Goal: Book appointment/travel/reservation

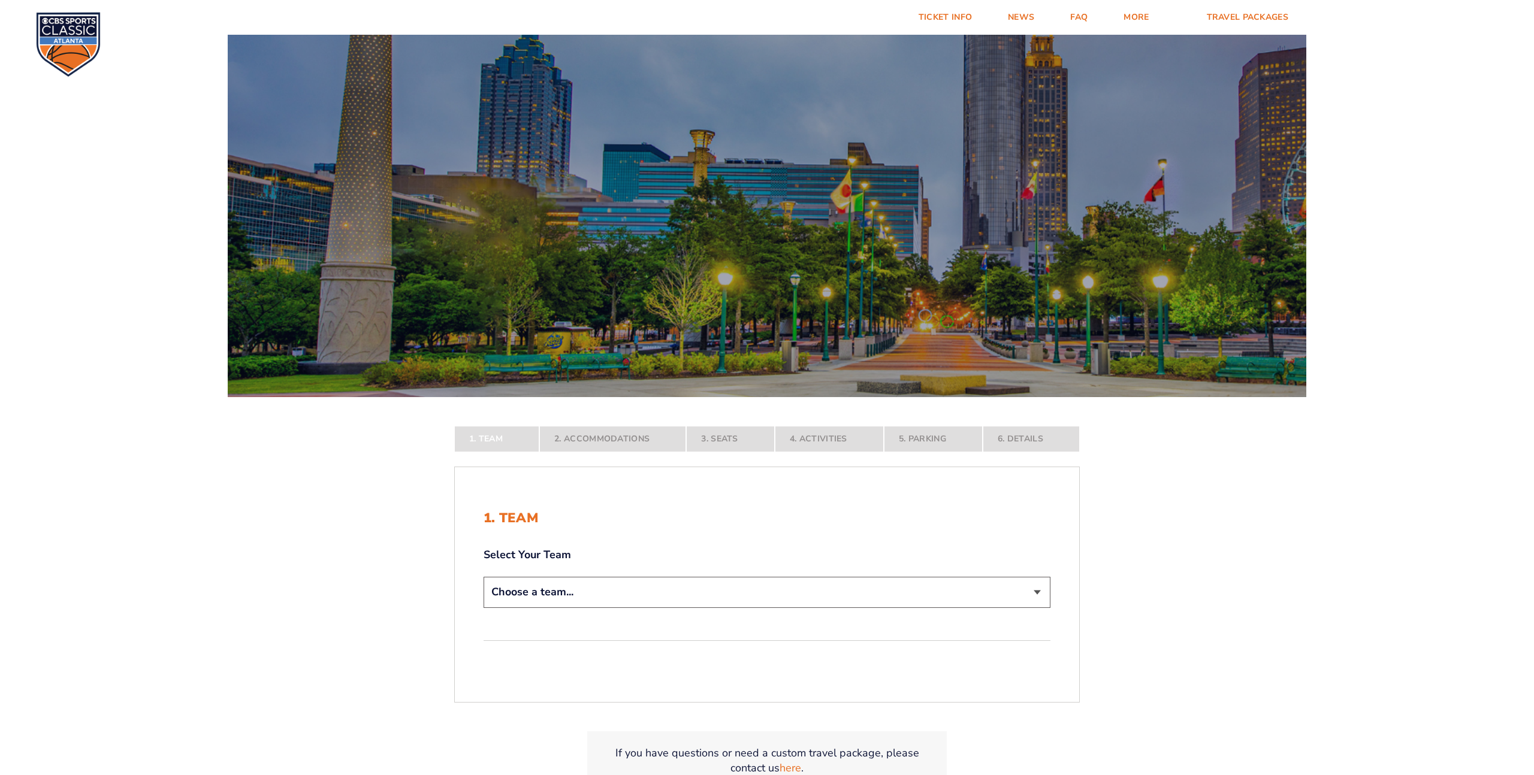
click at [1038, 591] on select "Choose a team... [US_STATE] Wildcats [US_STATE] State Buckeyes [US_STATE] Tar H…" at bounding box center [767, 592] width 567 height 31
select select "12956"
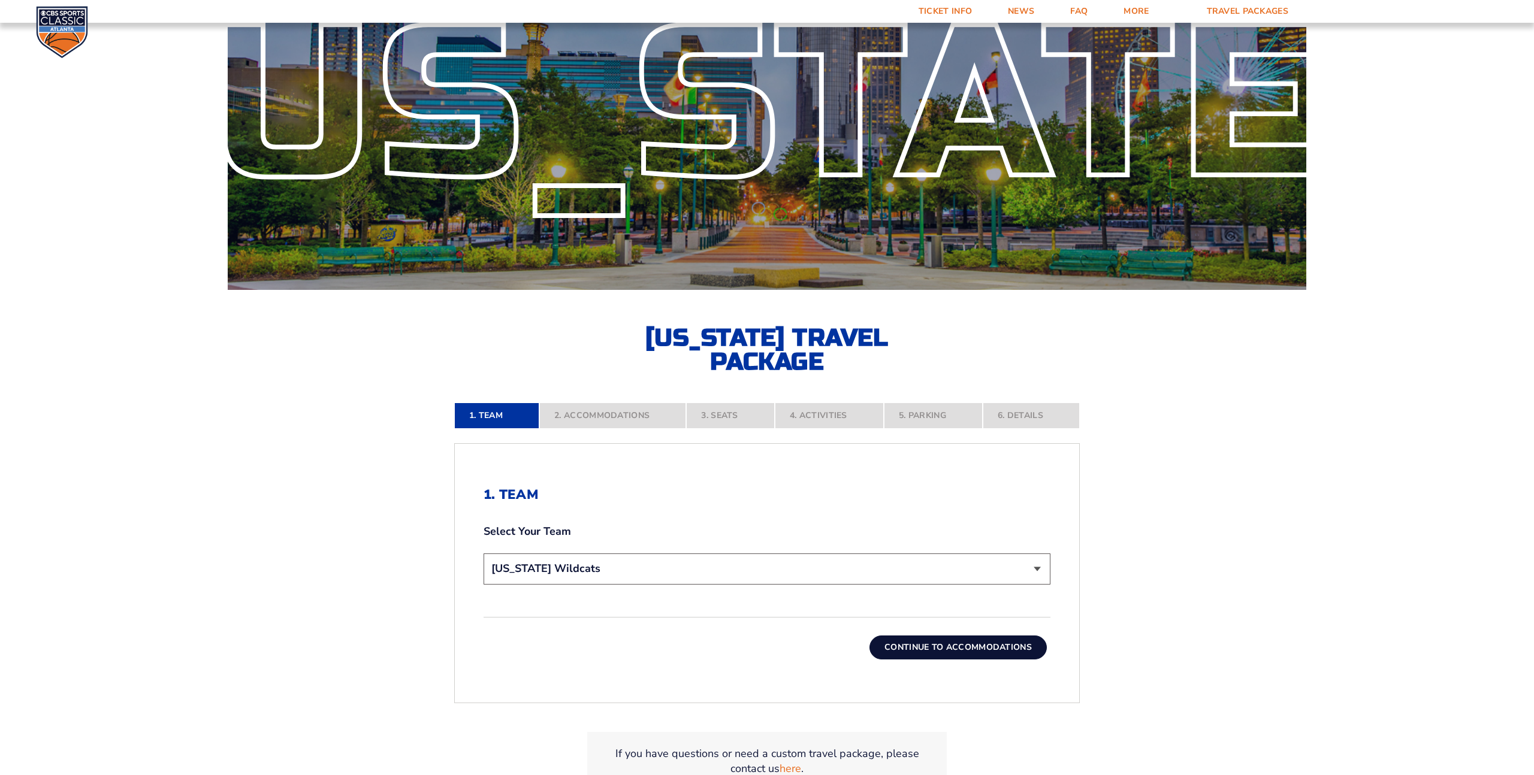
click at [928, 643] on button "Continue To Accommodations" at bounding box center [958, 648] width 177 height 24
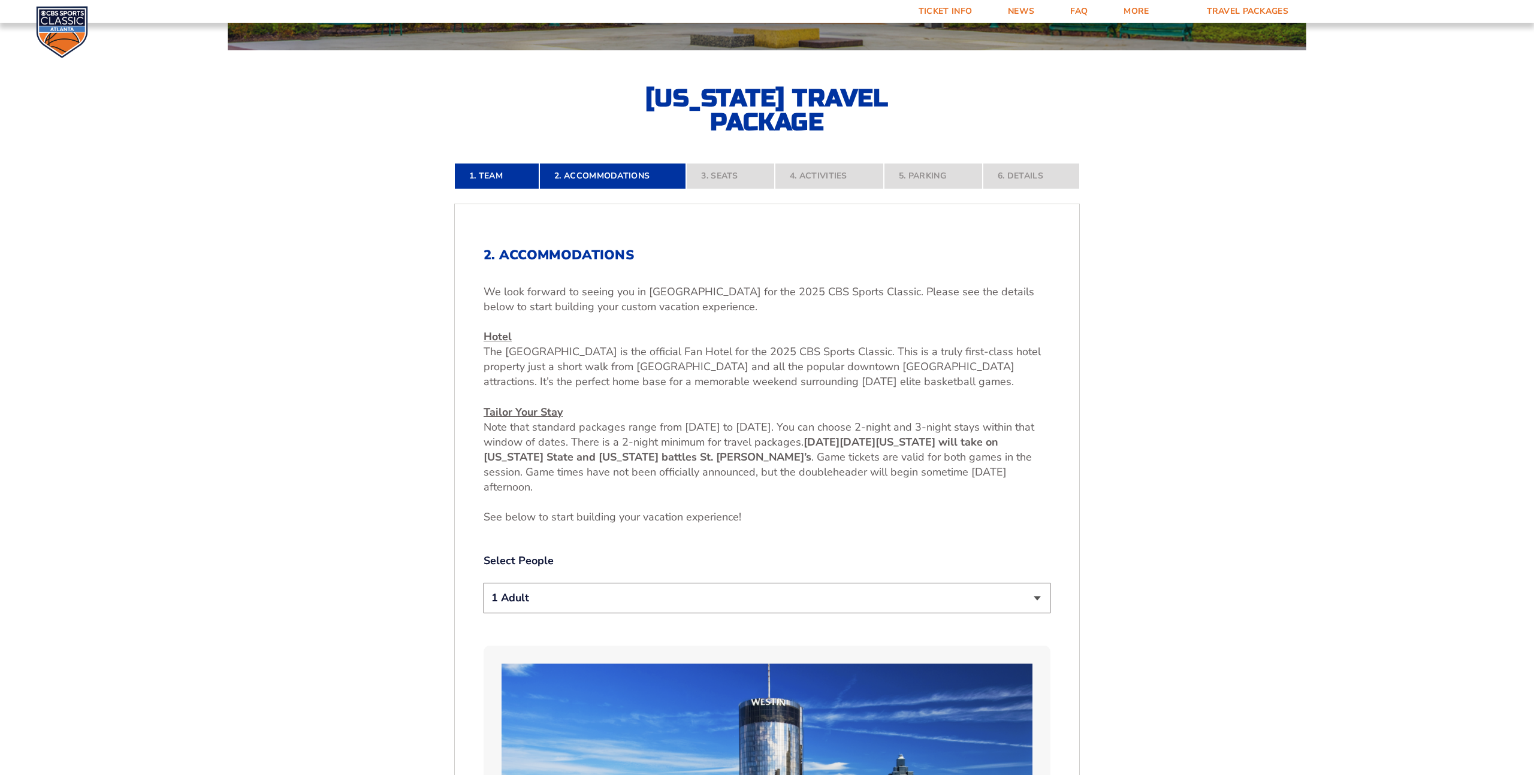
scroll to position [367, 0]
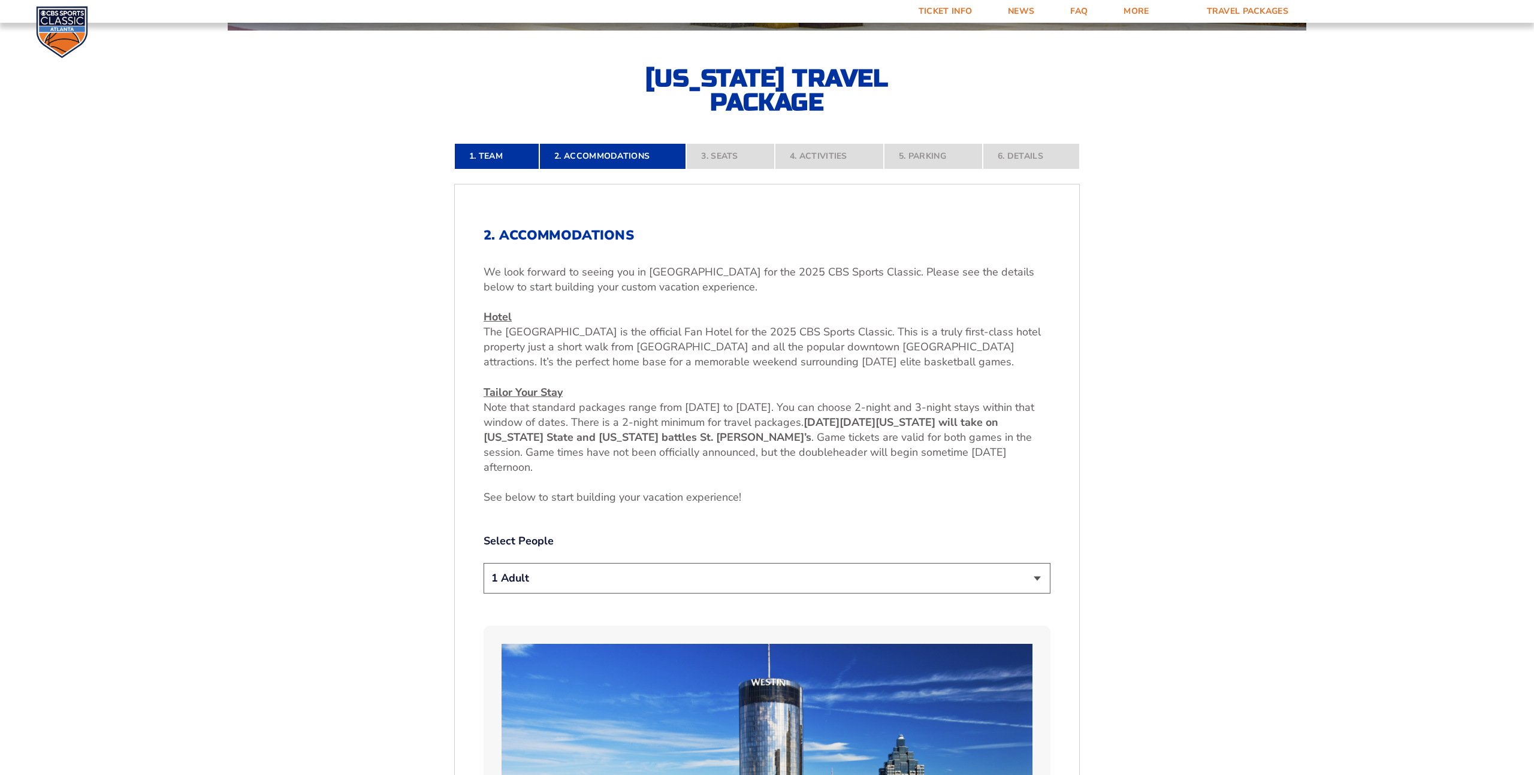
click at [1037, 578] on select "1 Adult 2 Adults 3 Adults 4 Adults 2 Adults + 1 Child 2 Adults + 2 Children 2 A…" at bounding box center [767, 578] width 567 height 31
select select "2 Adults + 2 Children"
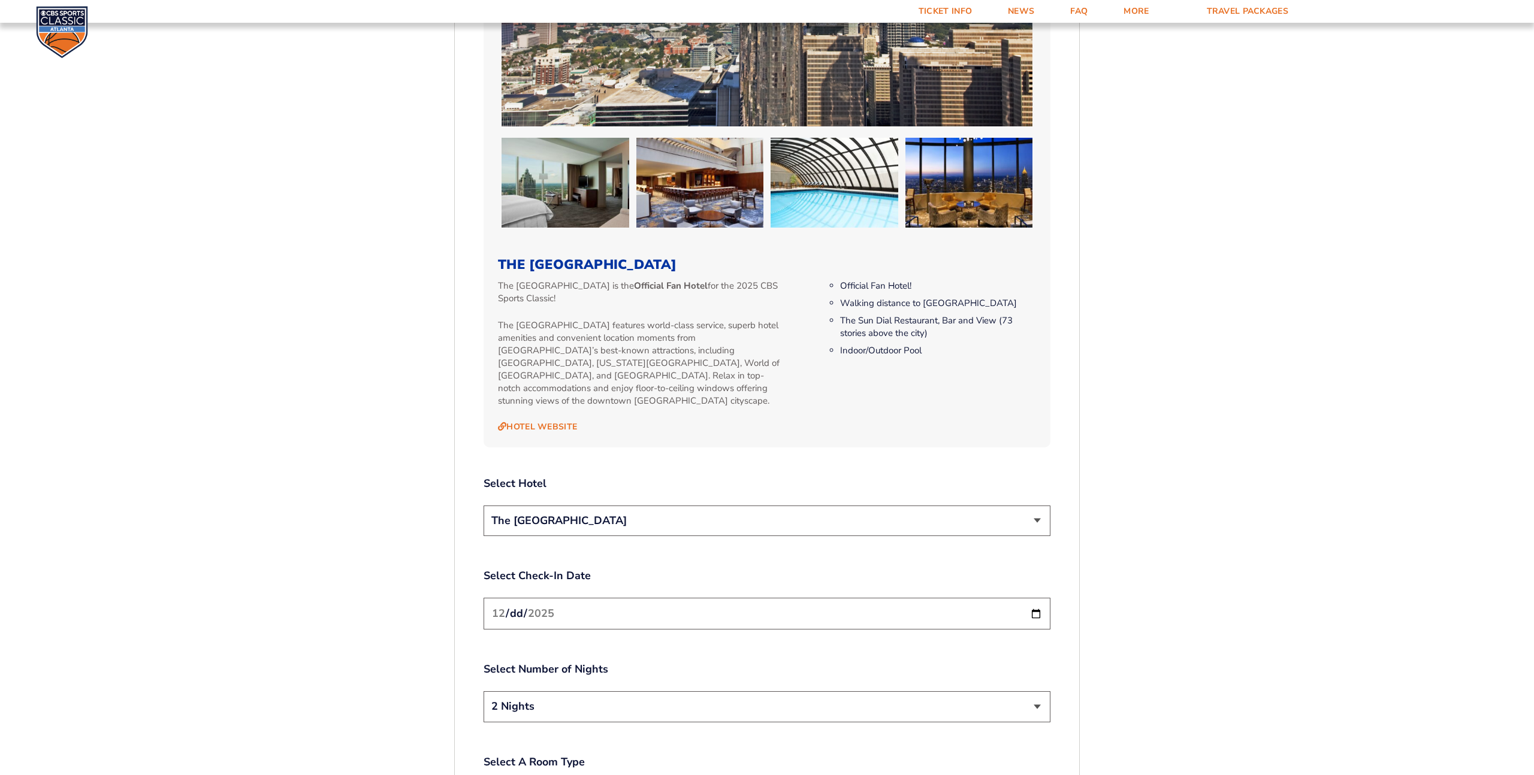
scroll to position [1184, 0]
click at [1037, 507] on select "The [GEOGRAPHIC_DATA]" at bounding box center [767, 520] width 567 height 31
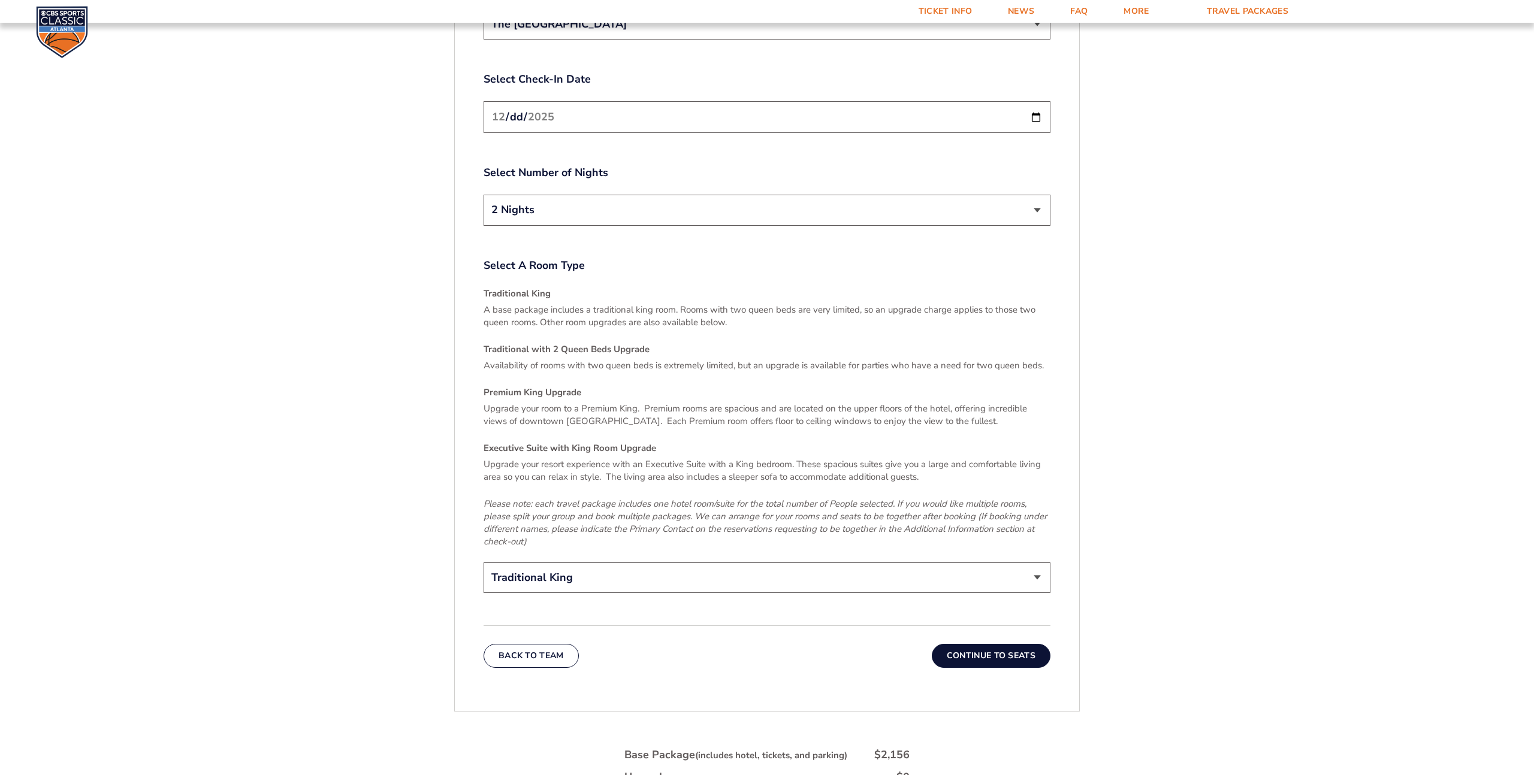
scroll to position [1670, 0]
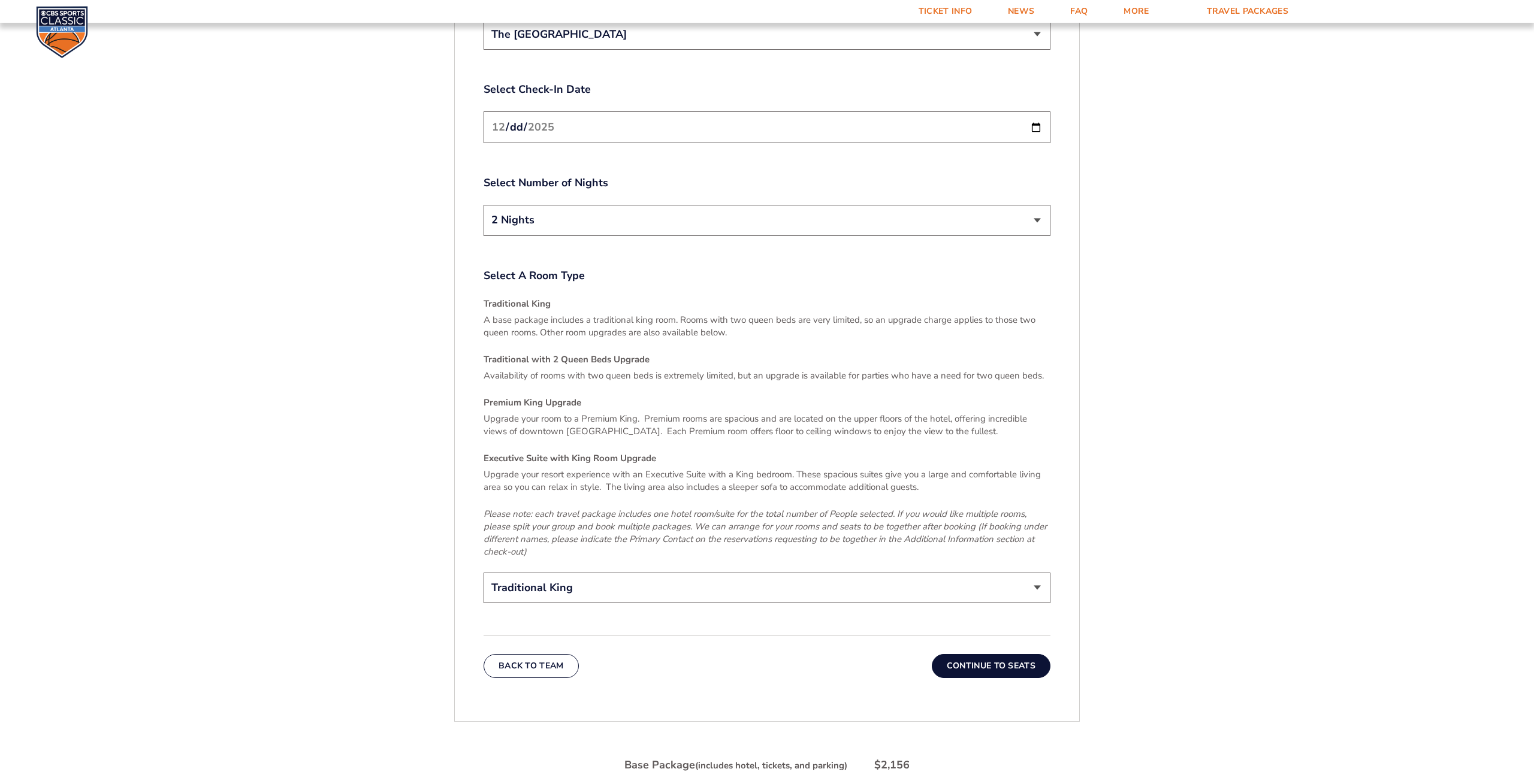
click at [1041, 576] on select "Traditional King Traditional with 2 Queen Beds Upgrade (+$45 per night) Premium…" at bounding box center [767, 588] width 567 height 31
select select "Traditional with 2 Queen Beds Upgrade"
click at [986, 660] on button "Continue To Seats" at bounding box center [991, 666] width 119 height 24
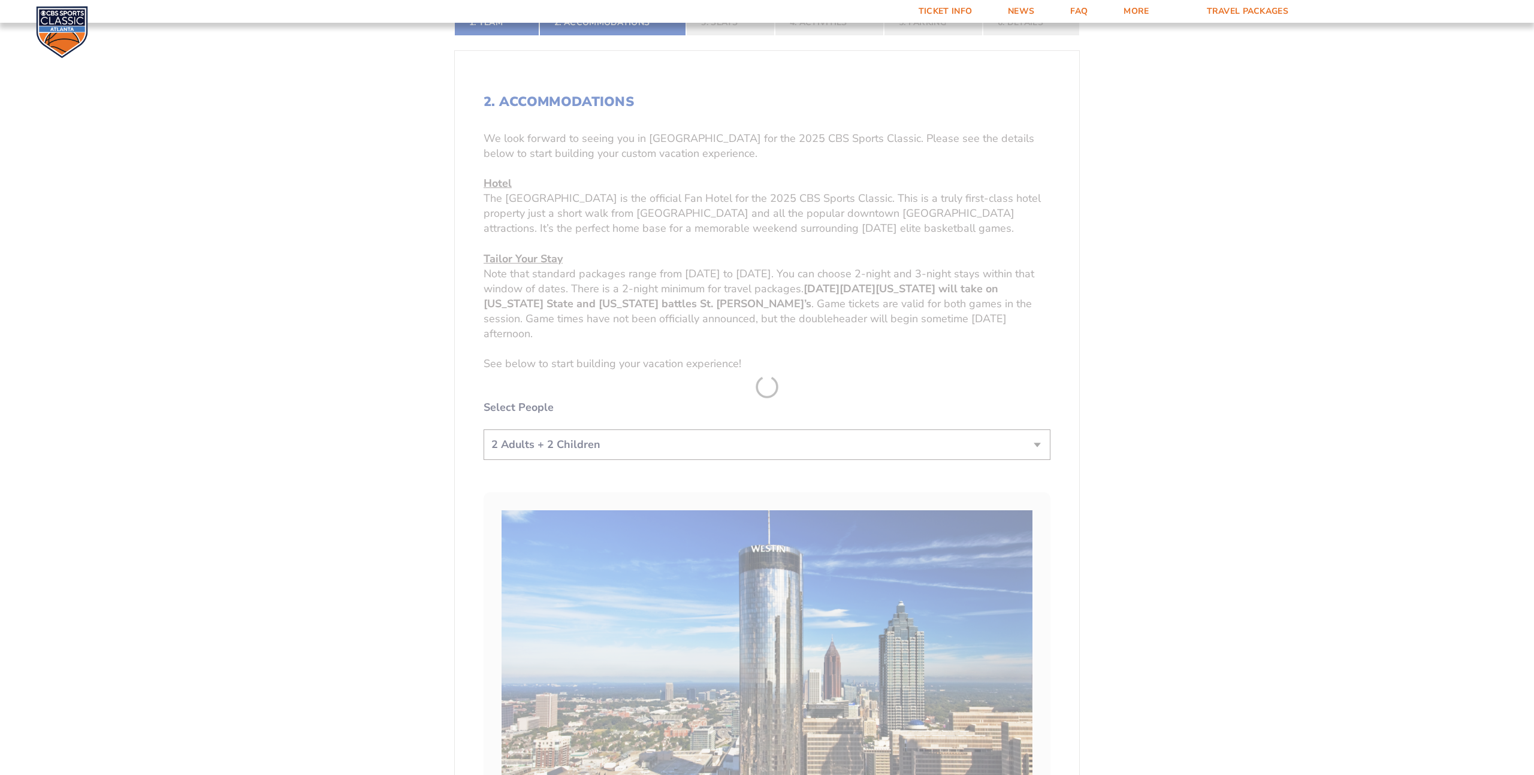
scroll to position [367, 0]
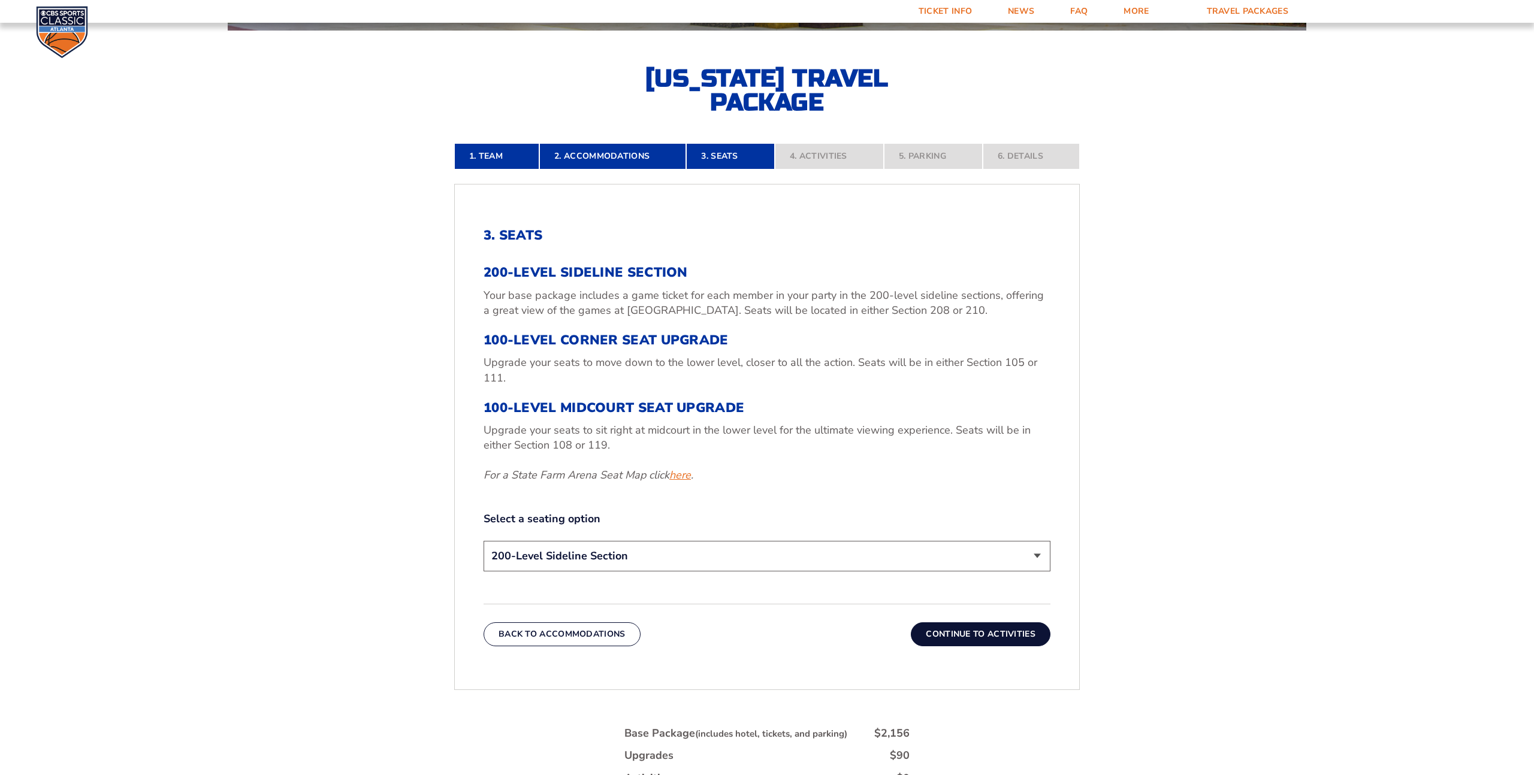
click at [681, 479] on link "here" at bounding box center [680, 475] width 22 height 15
click at [681, 478] on link "here" at bounding box center [680, 475] width 22 height 15
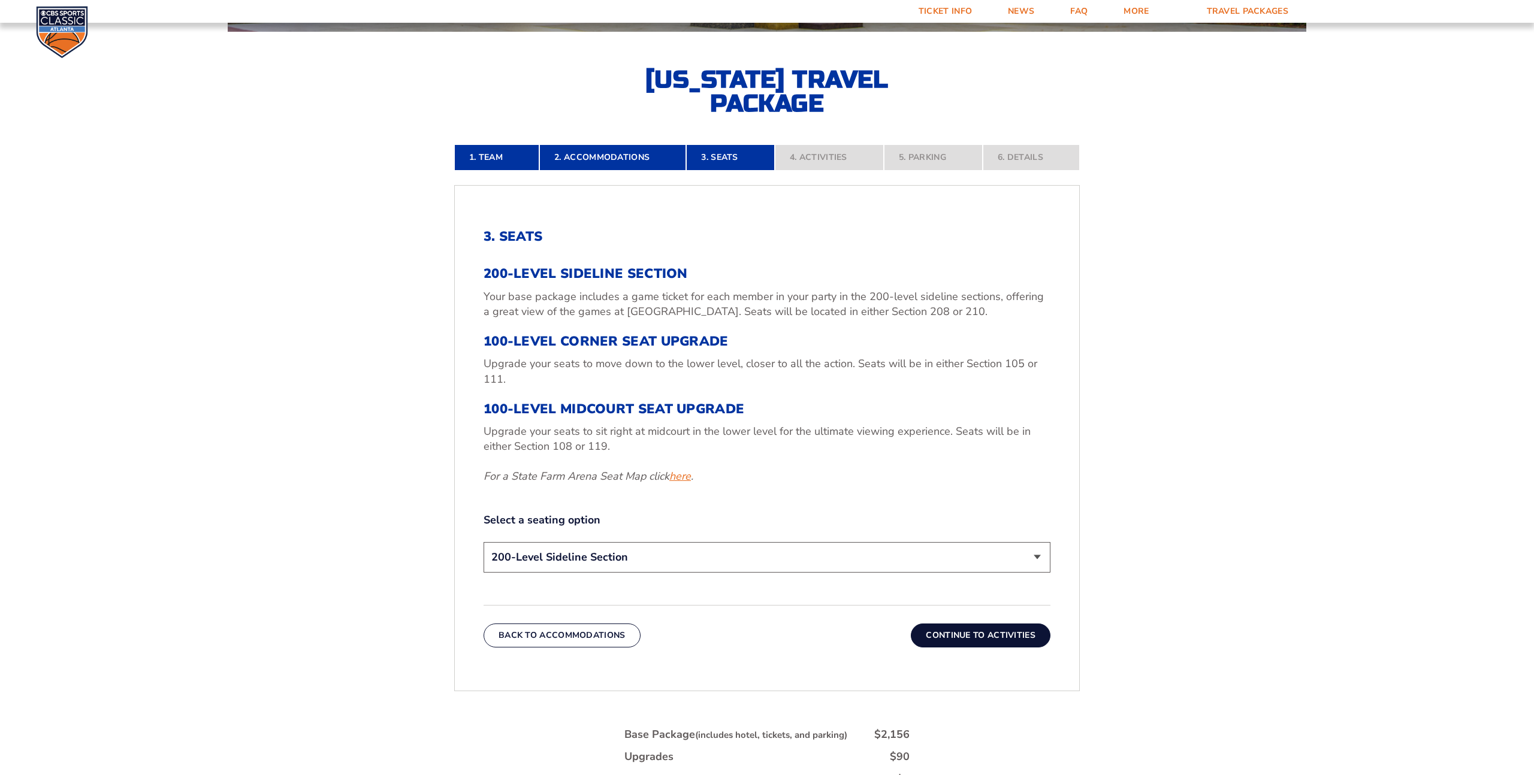
click at [679, 479] on link "here" at bounding box center [680, 476] width 22 height 15
click at [1039, 557] on select "200-Level Sideline Section 100-Level Corner Seat Upgrade (+$120 per person) 100…" at bounding box center [767, 557] width 567 height 31
select select "100-Level Midcourt Seat Upgrade"
click at [963, 639] on button "Continue To Activities" at bounding box center [981, 636] width 140 height 24
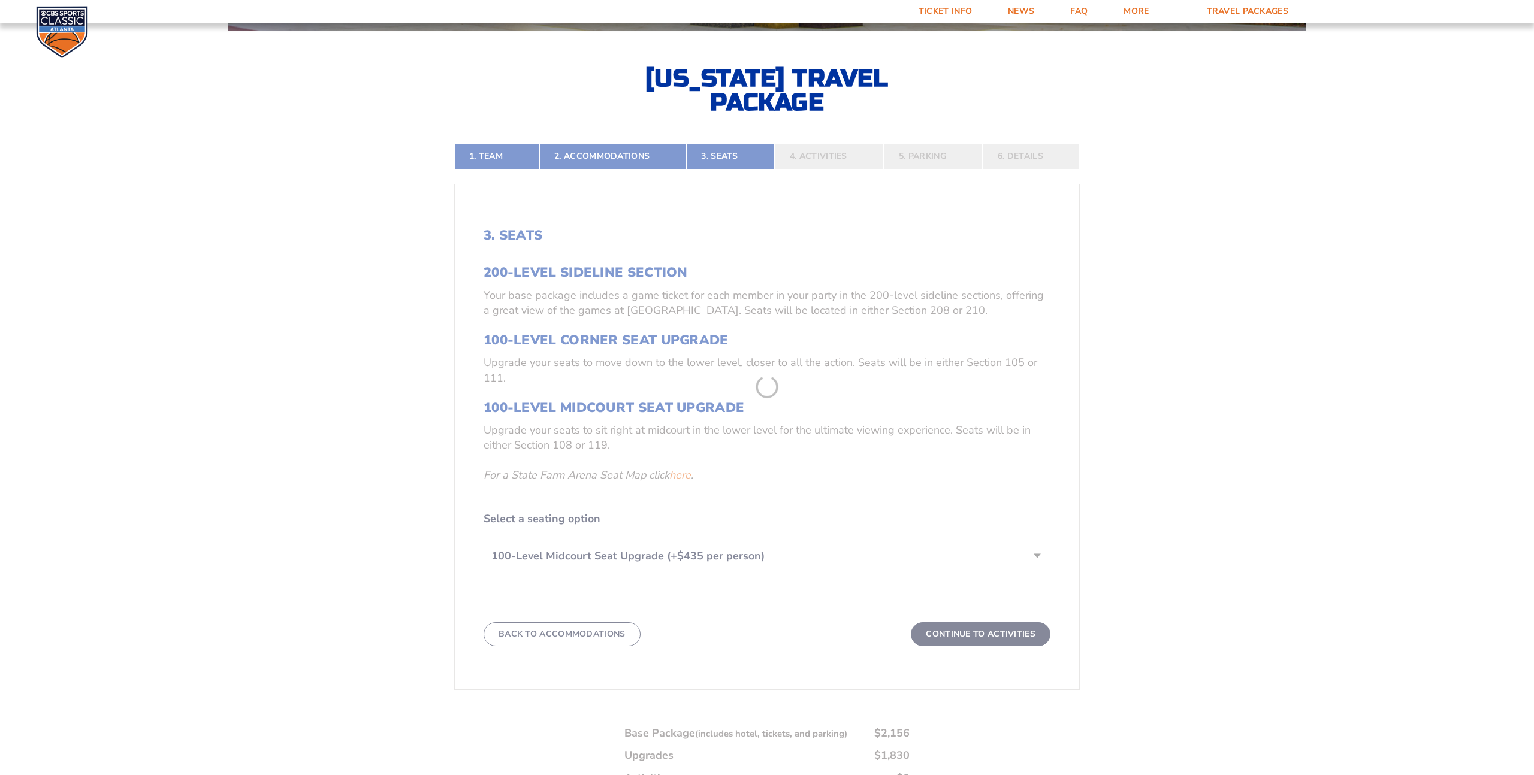
scroll to position [367, 0]
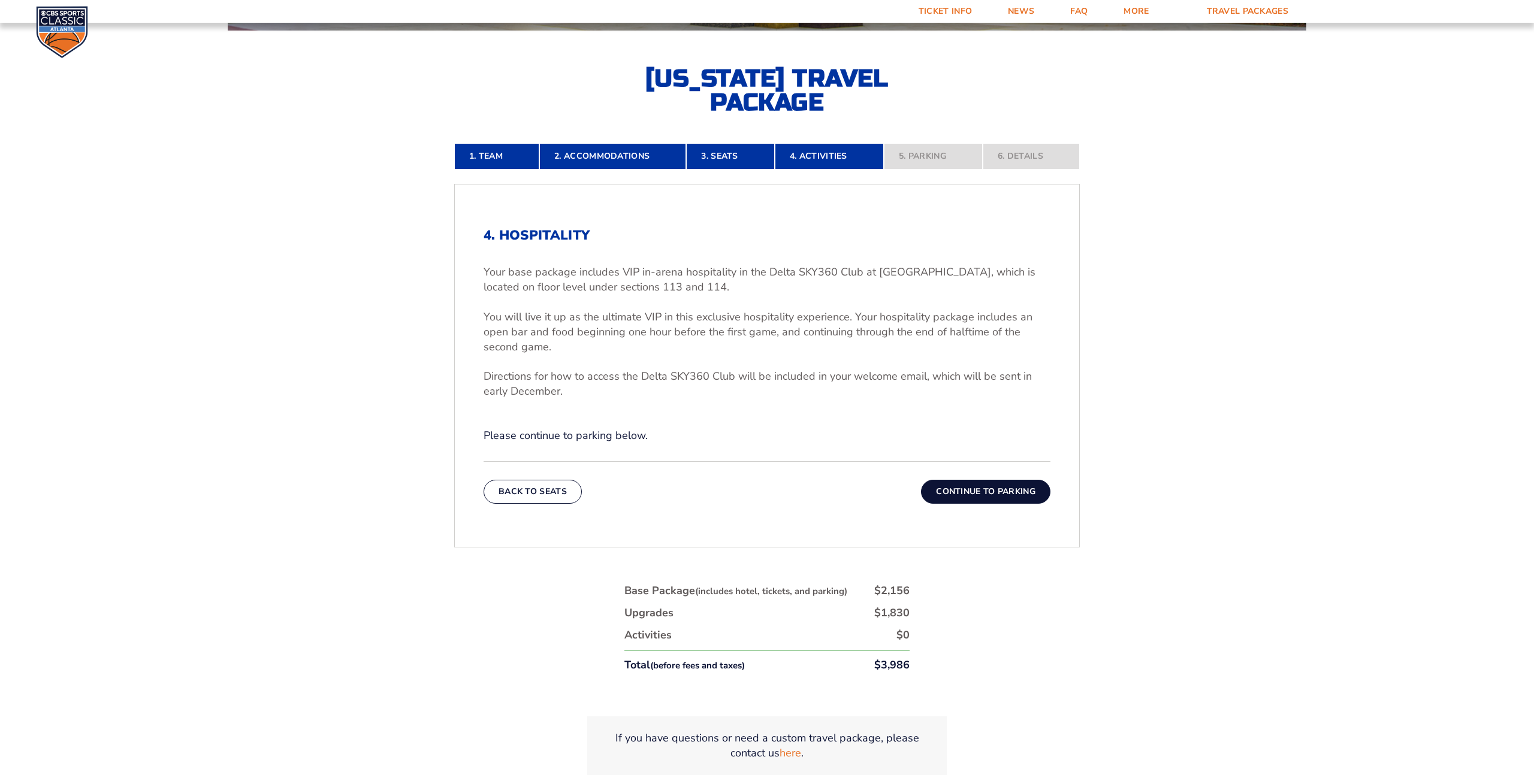
click at [965, 499] on button "Continue To Parking" at bounding box center [985, 492] width 129 height 24
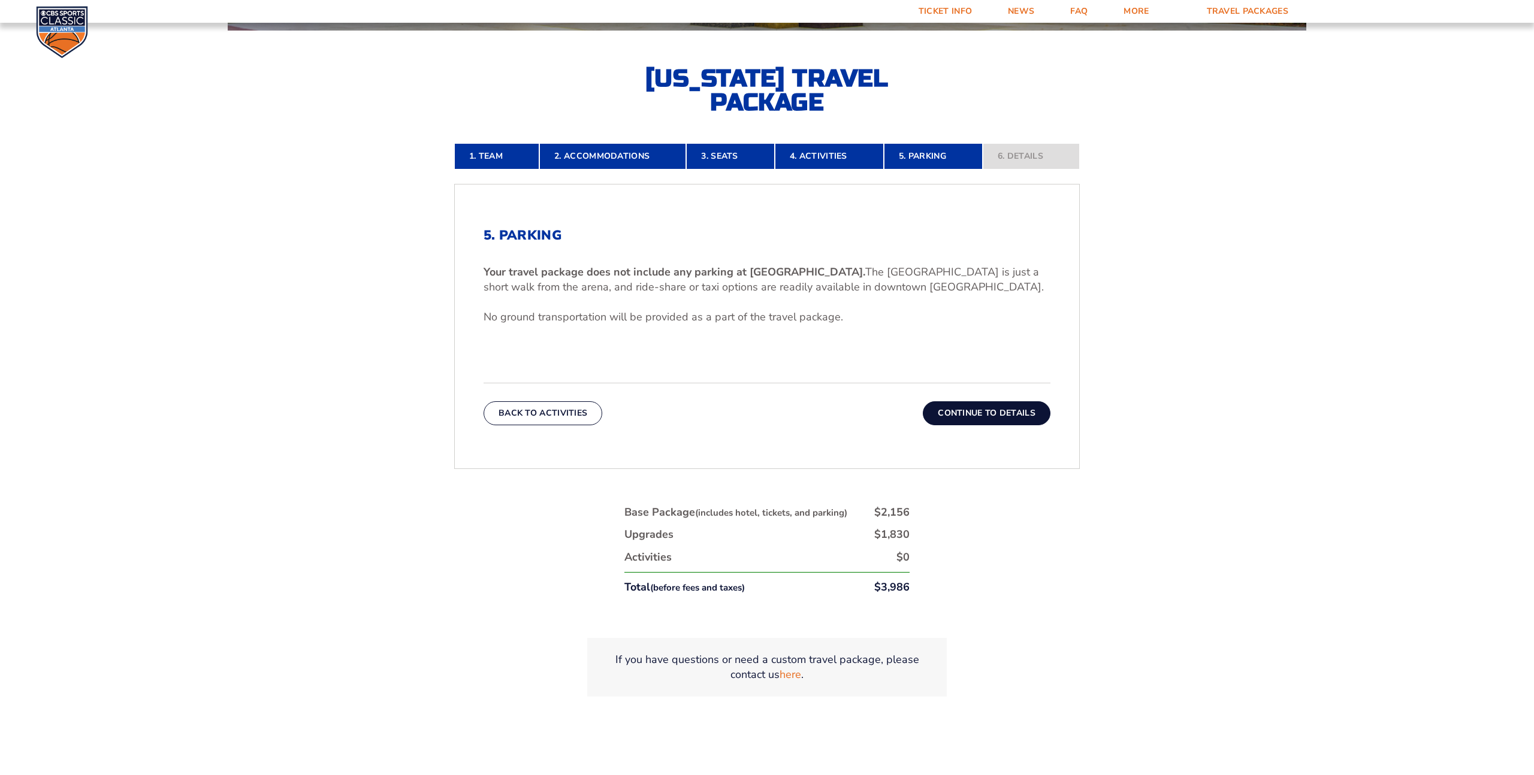
click at [980, 419] on button "Continue To Details" at bounding box center [987, 414] width 128 height 24
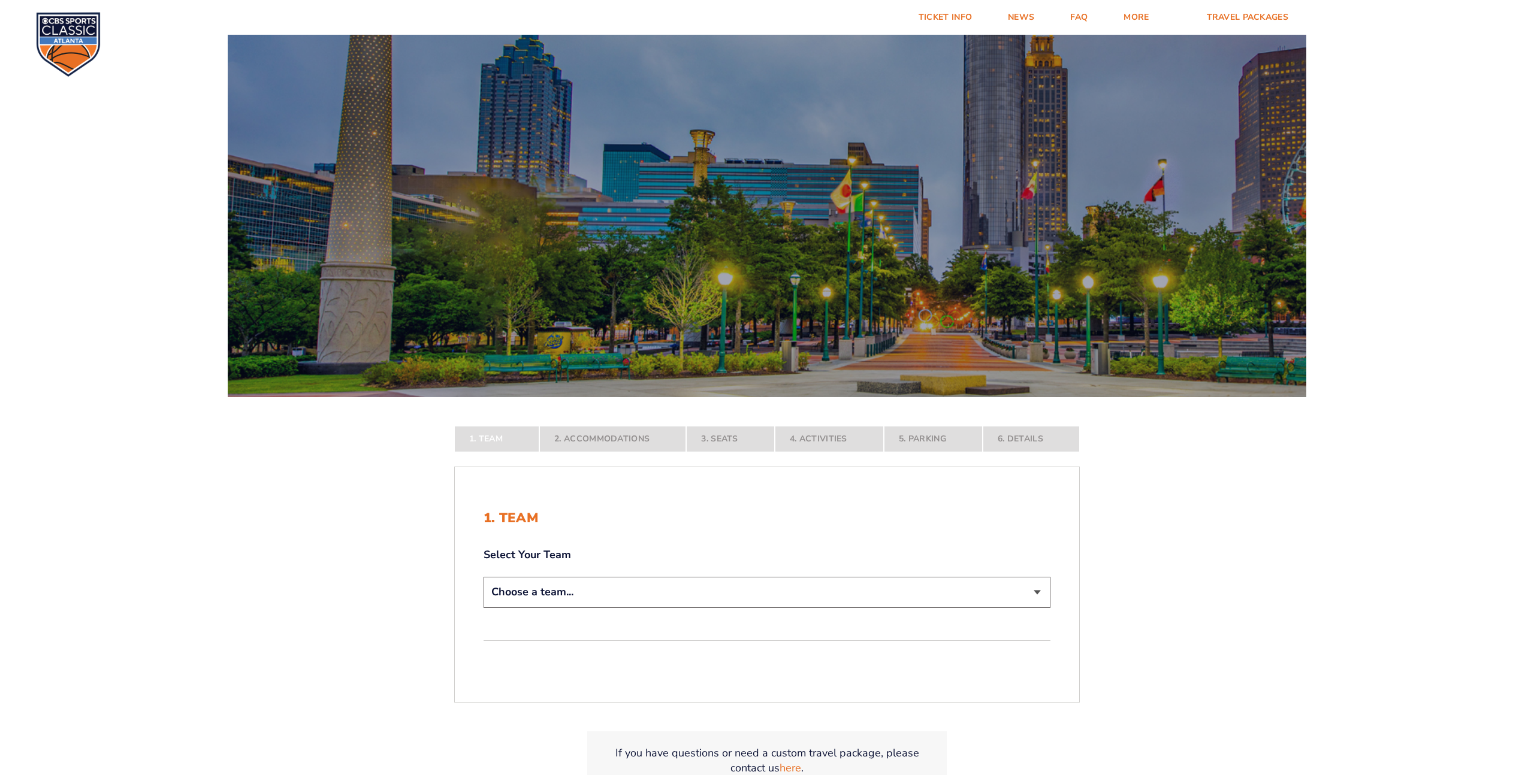
click at [1042, 596] on select "Choose a team... [US_STATE] Wildcats [US_STATE] State Buckeyes [US_STATE] Tar H…" at bounding box center [767, 592] width 567 height 31
select select "12956"
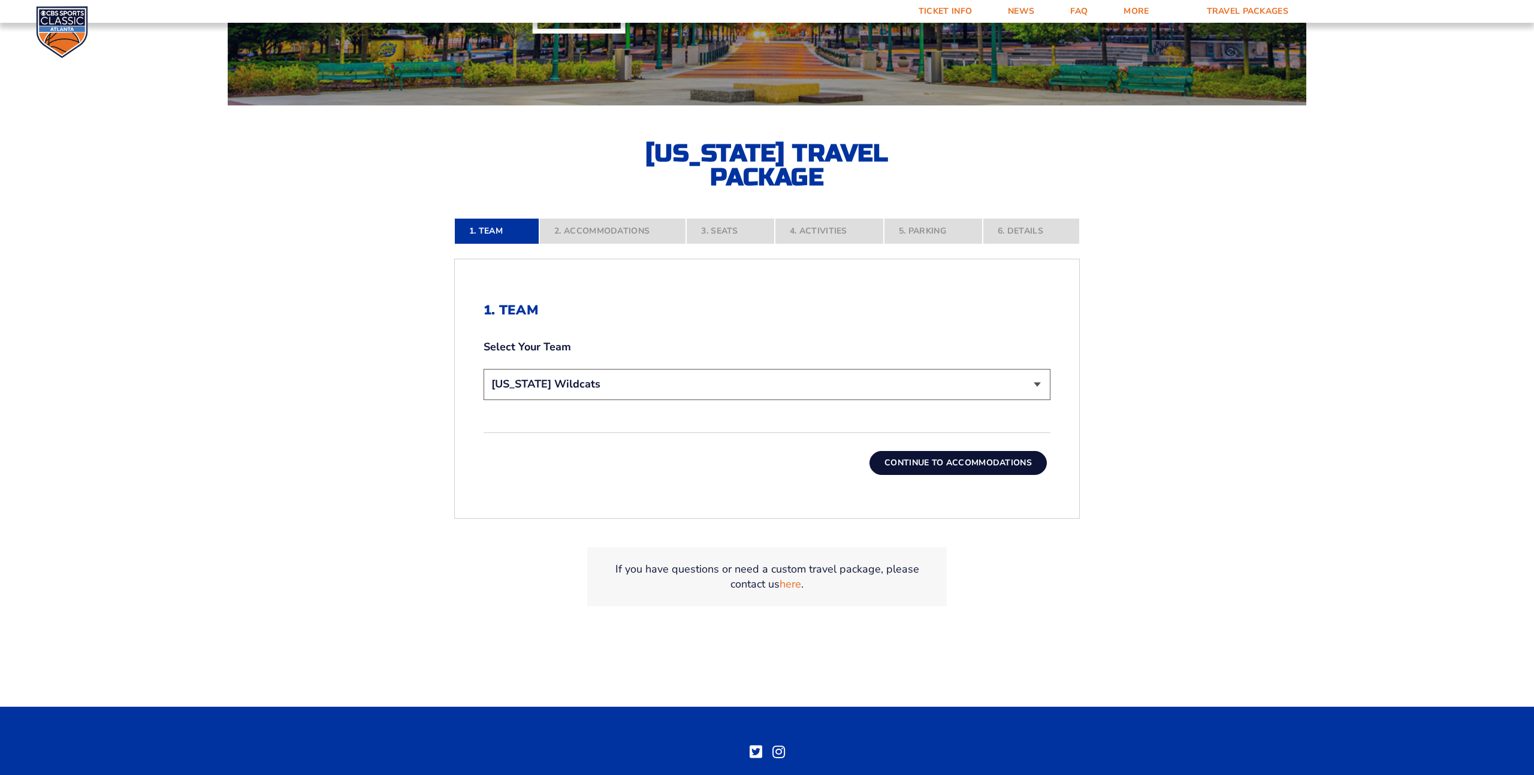
scroll to position [290, 0]
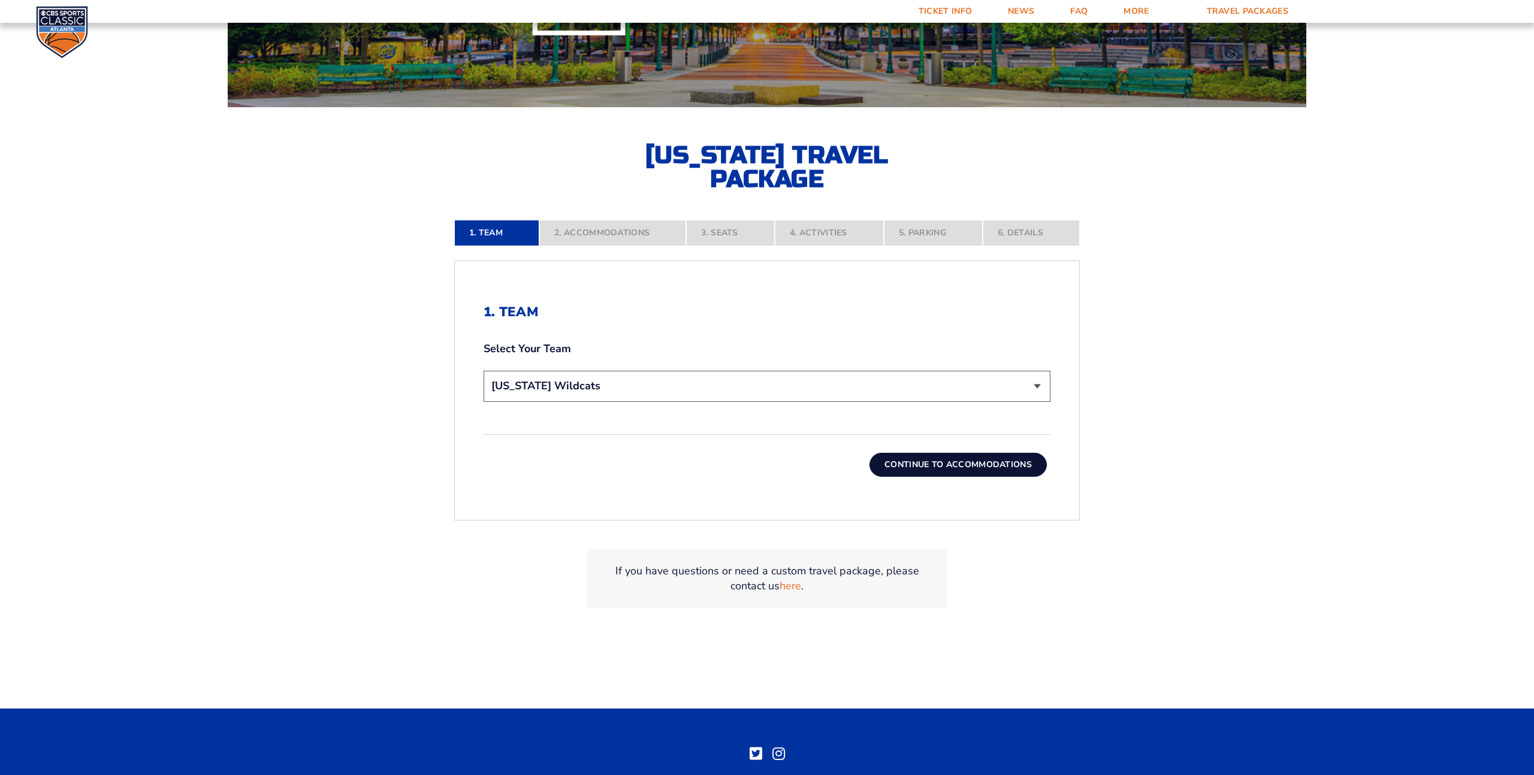
click at [962, 469] on button "Continue To Accommodations" at bounding box center [958, 465] width 177 height 24
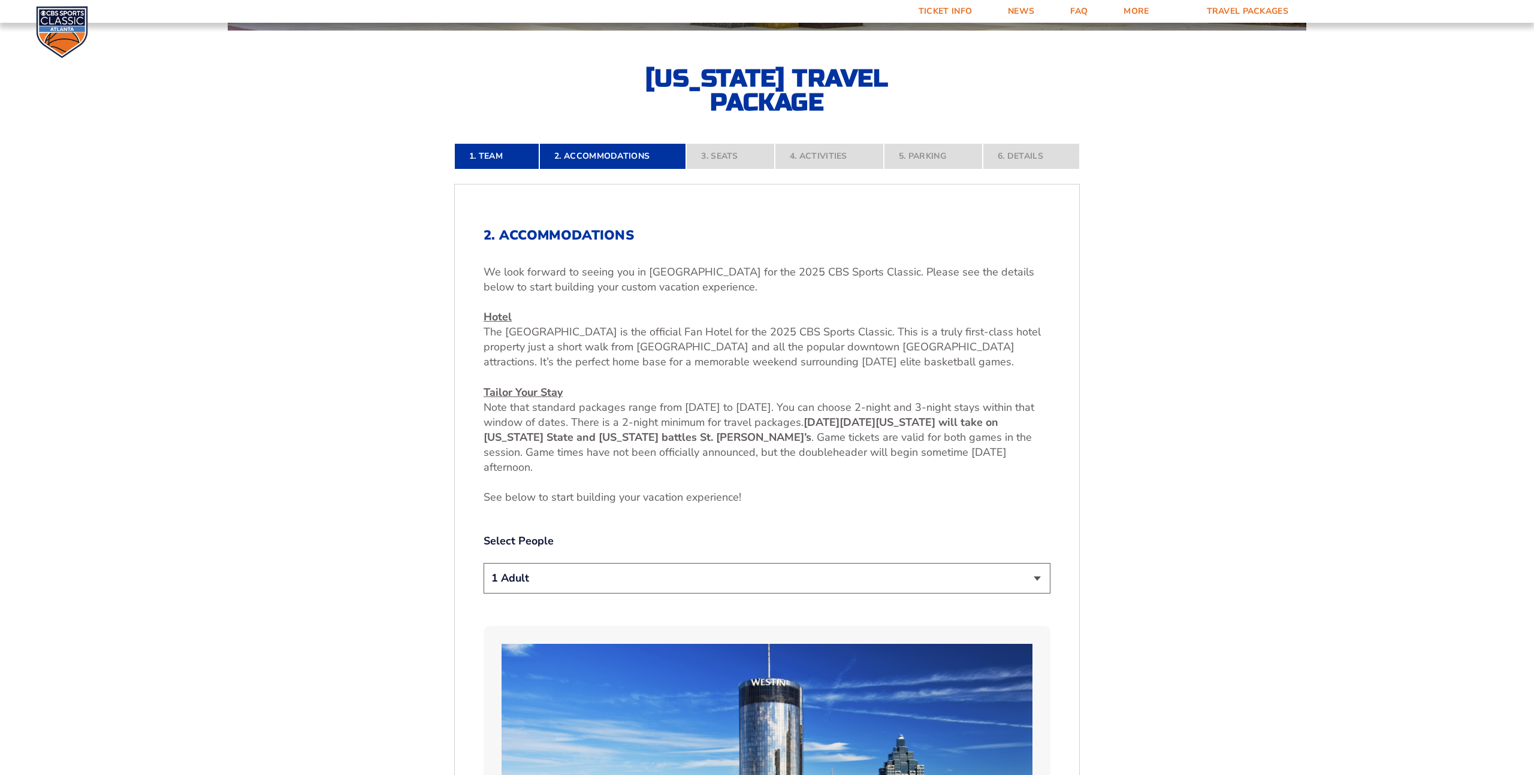
scroll to position [364, 0]
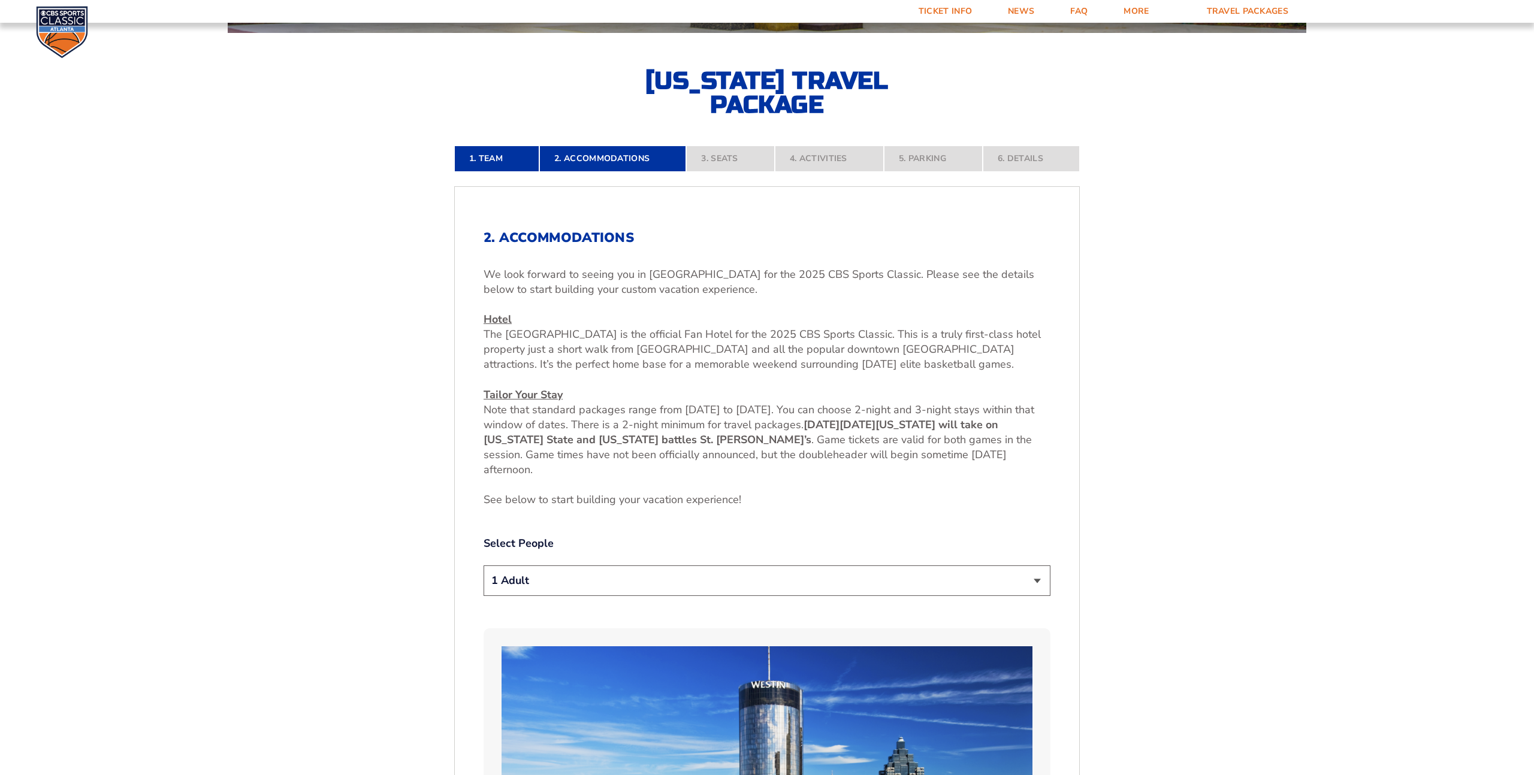
click at [1043, 580] on select "1 Adult 2 Adults 3 Adults 4 Adults 2 Adults + 1 Child 2 Adults + 2 Children 2 A…" at bounding box center [767, 581] width 567 height 31
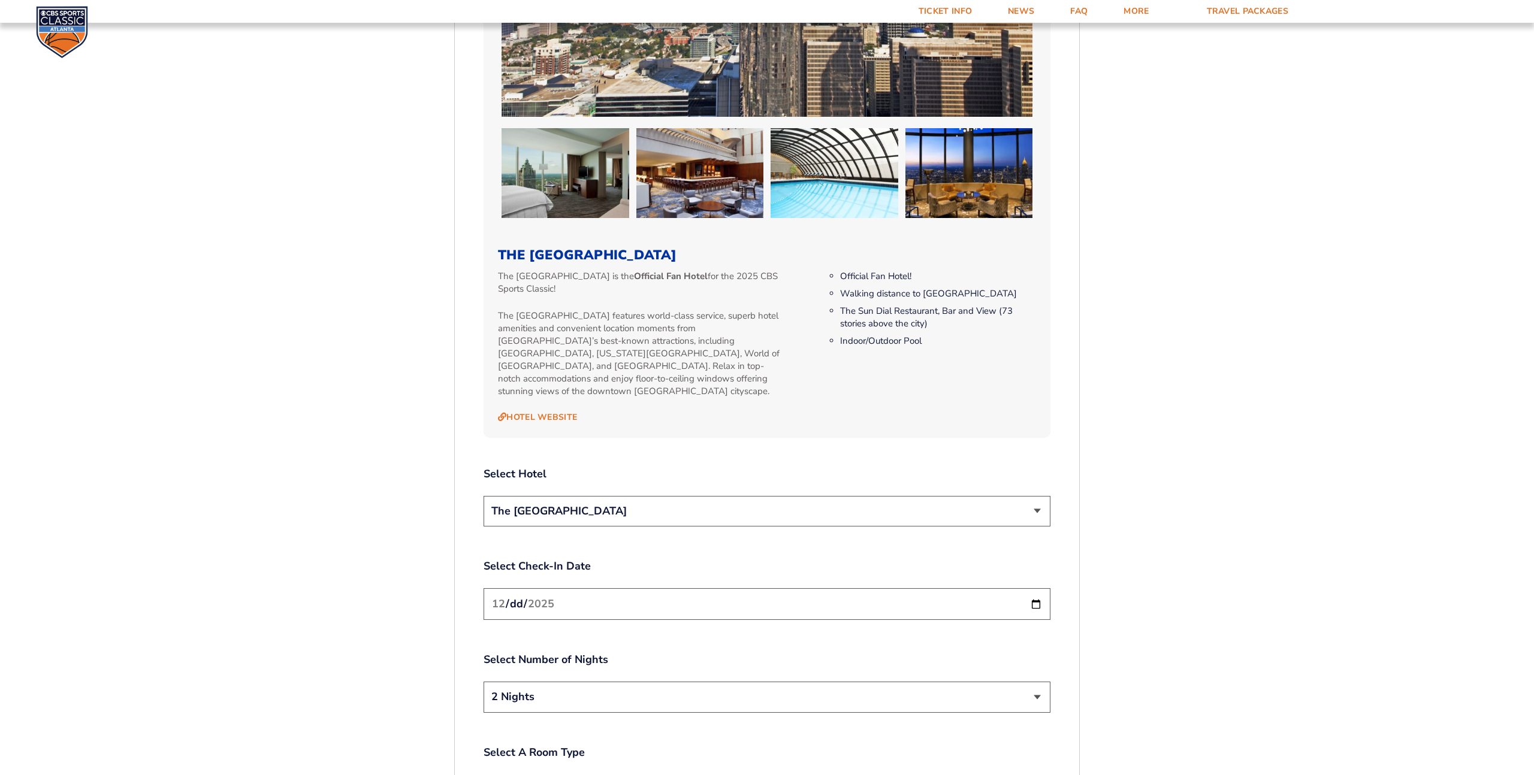
scroll to position [1200, 0]
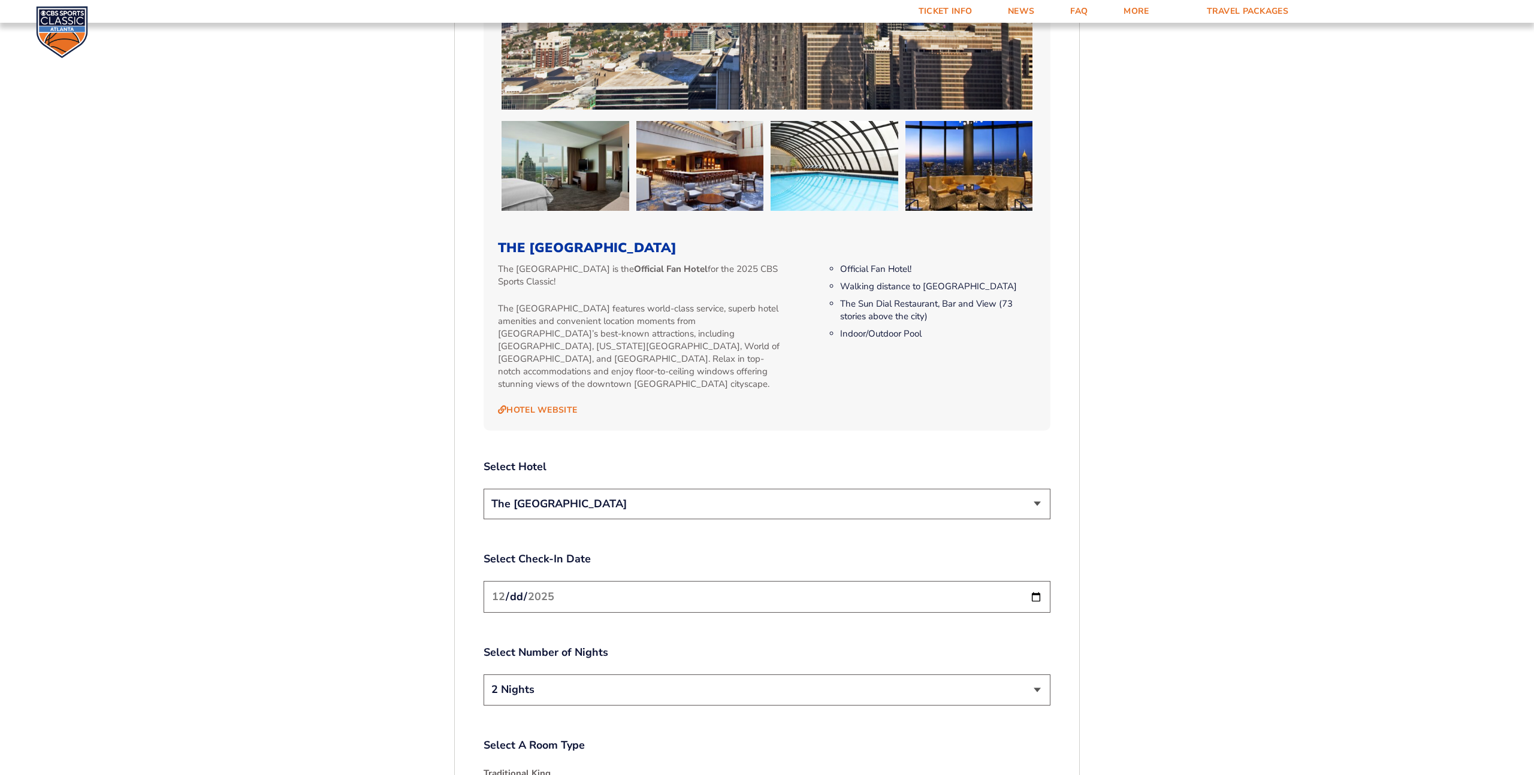
click at [1039, 491] on select "The [GEOGRAPHIC_DATA]" at bounding box center [767, 504] width 567 height 31
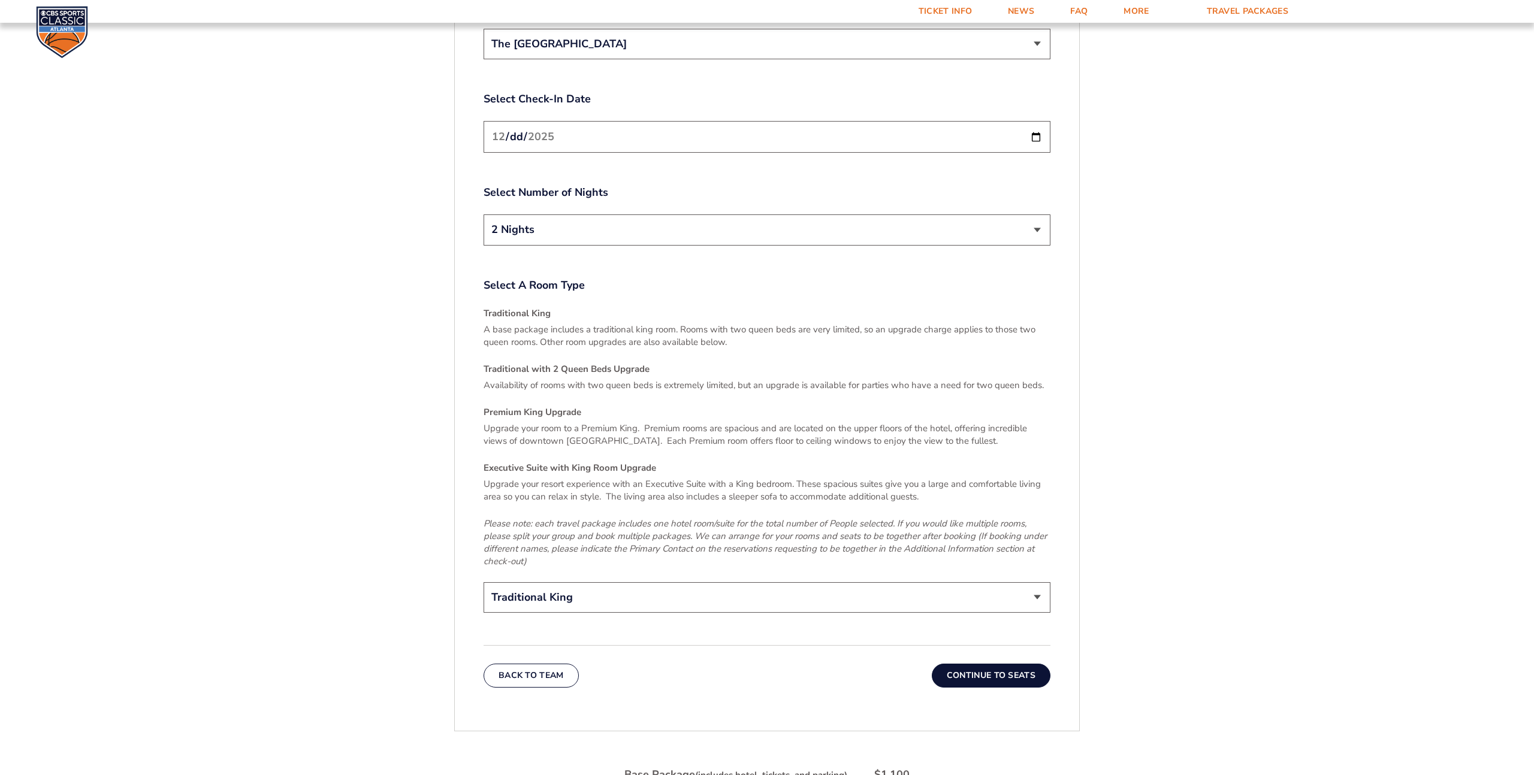
scroll to position [1664, 0]
click at [983, 667] on button "Continue To Seats" at bounding box center [991, 678] width 119 height 24
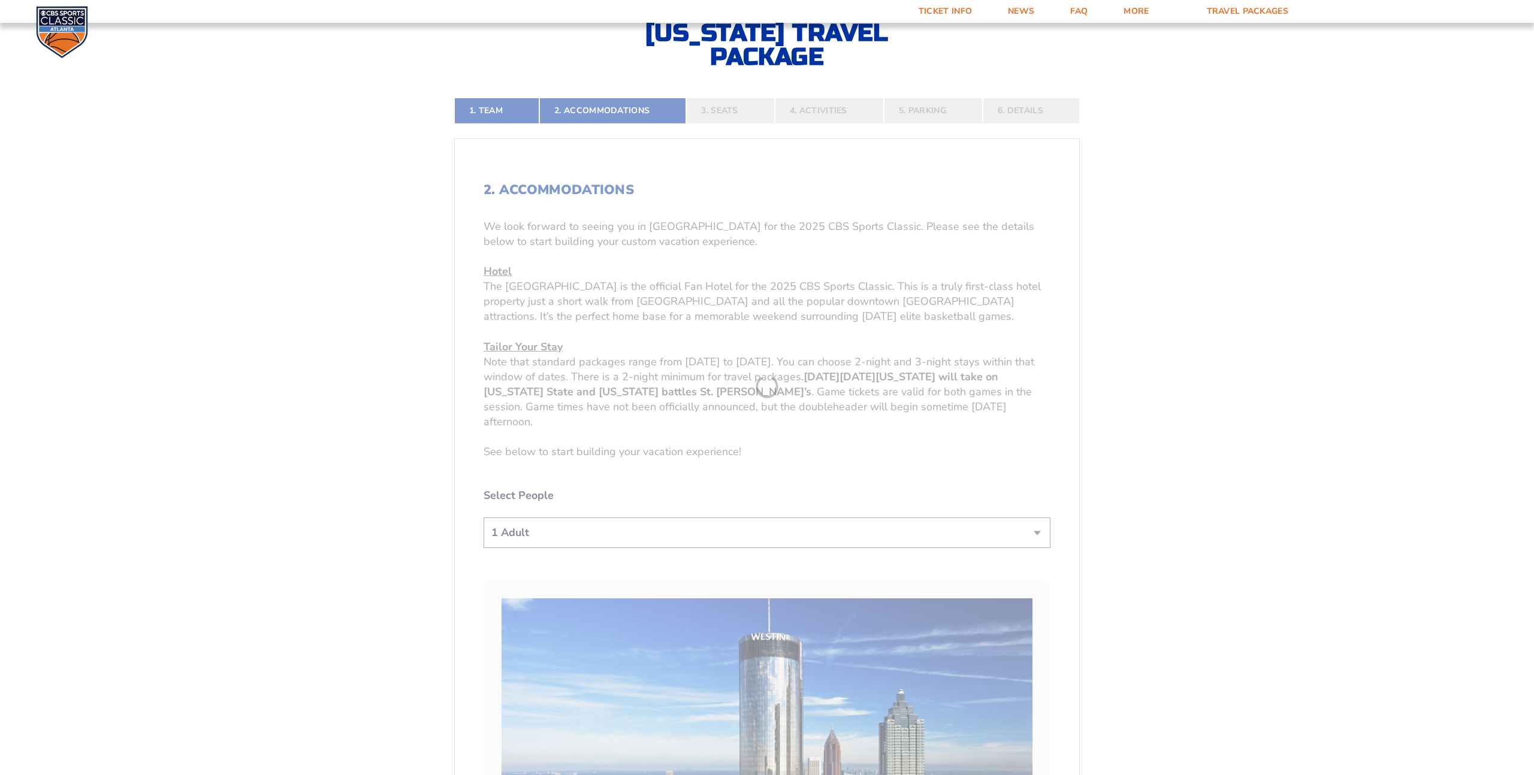
scroll to position [367, 0]
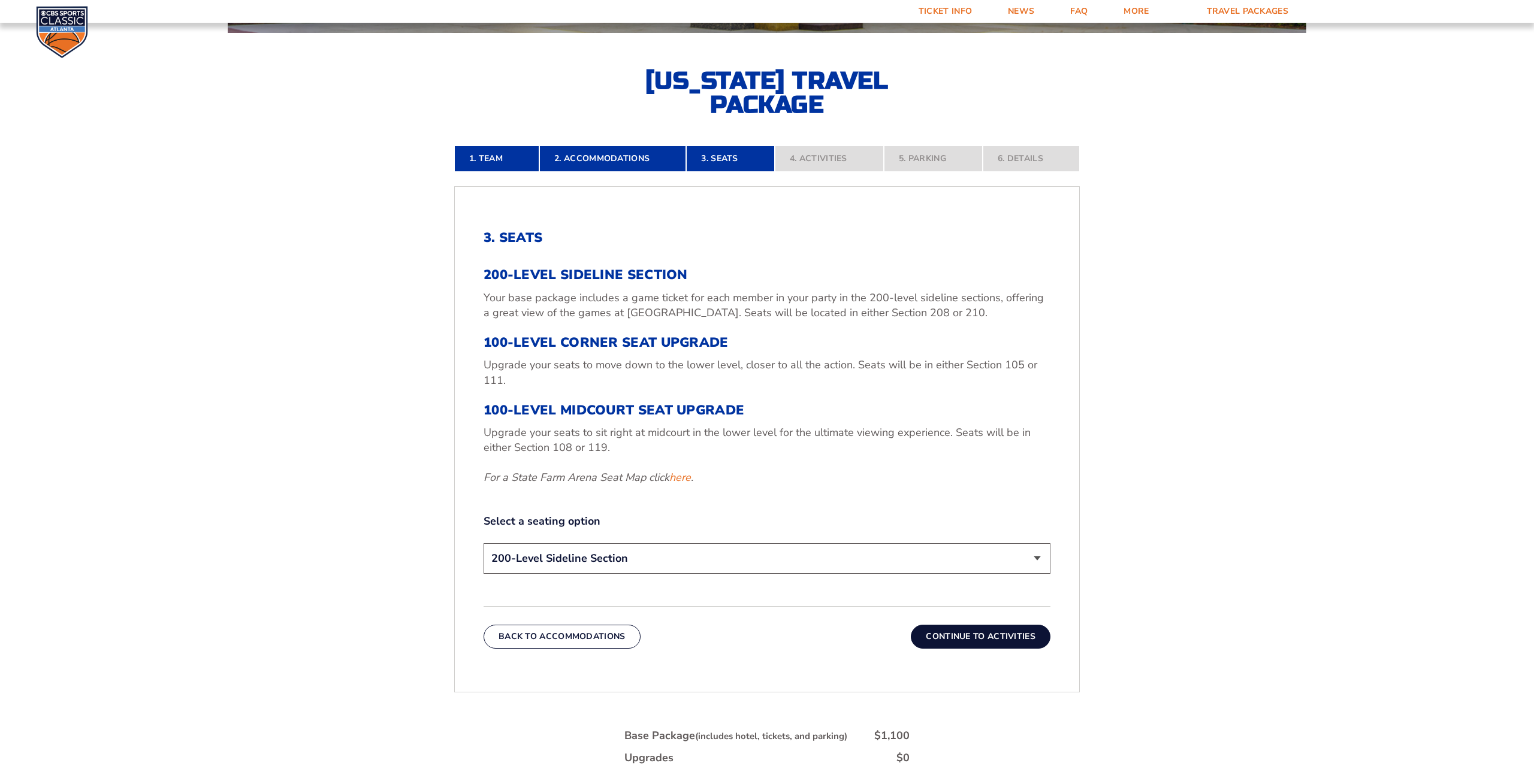
click at [999, 632] on button "Continue To Activities" at bounding box center [981, 637] width 140 height 24
